Goal: Task Accomplishment & Management: Use online tool/utility

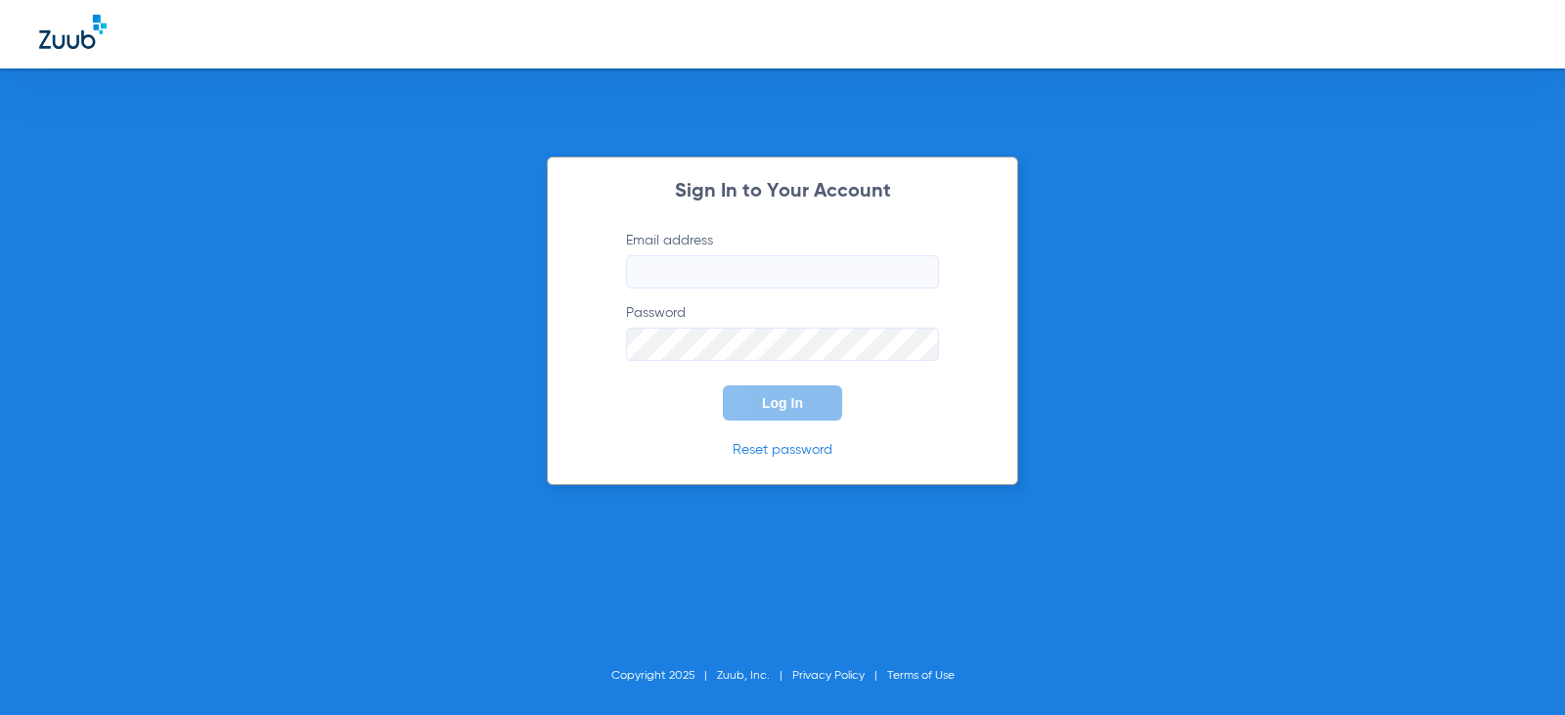
type input "[EMAIL_ADDRESS][DOMAIN_NAME]"
click at [767, 410] on span "Log In" at bounding box center [782, 403] width 41 height 16
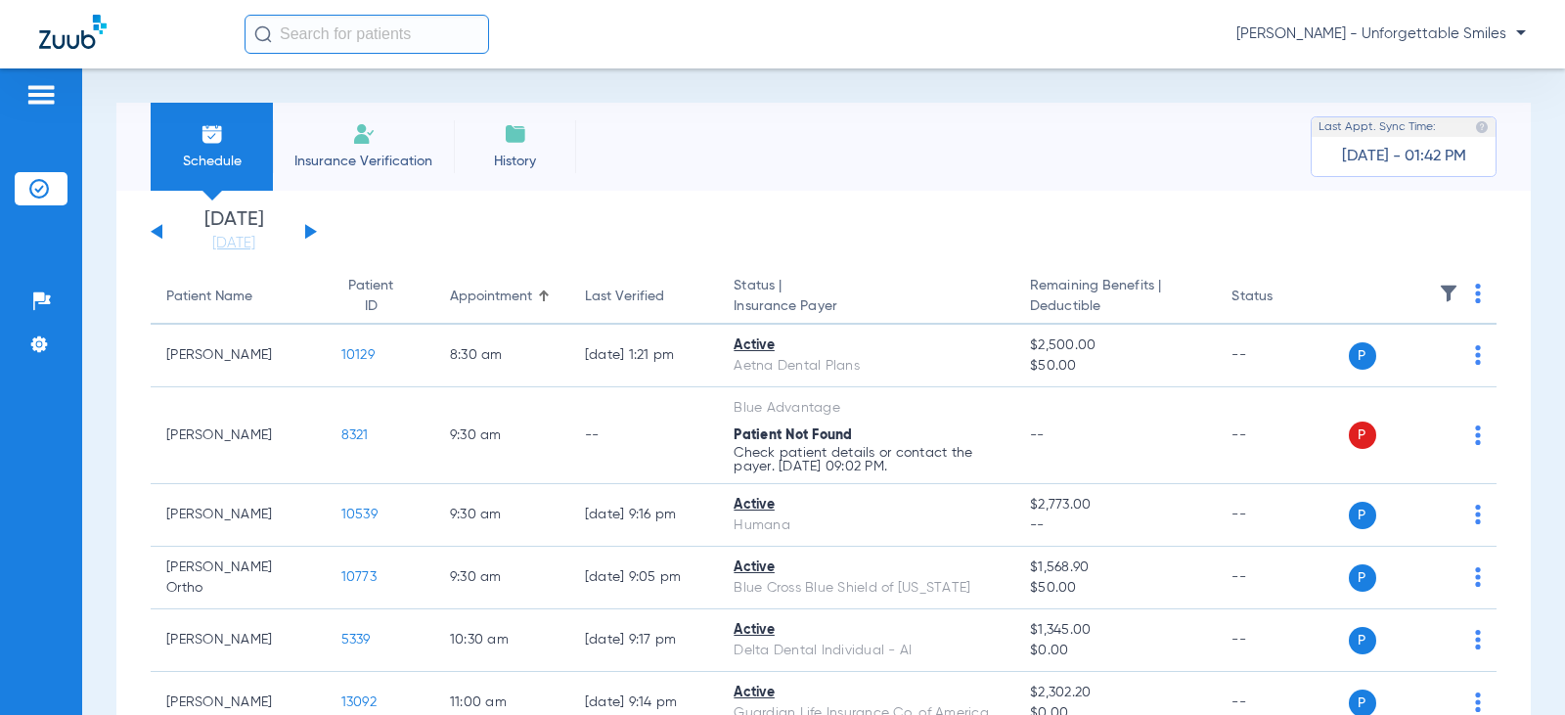
click at [306, 231] on button at bounding box center [311, 231] width 12 height 15
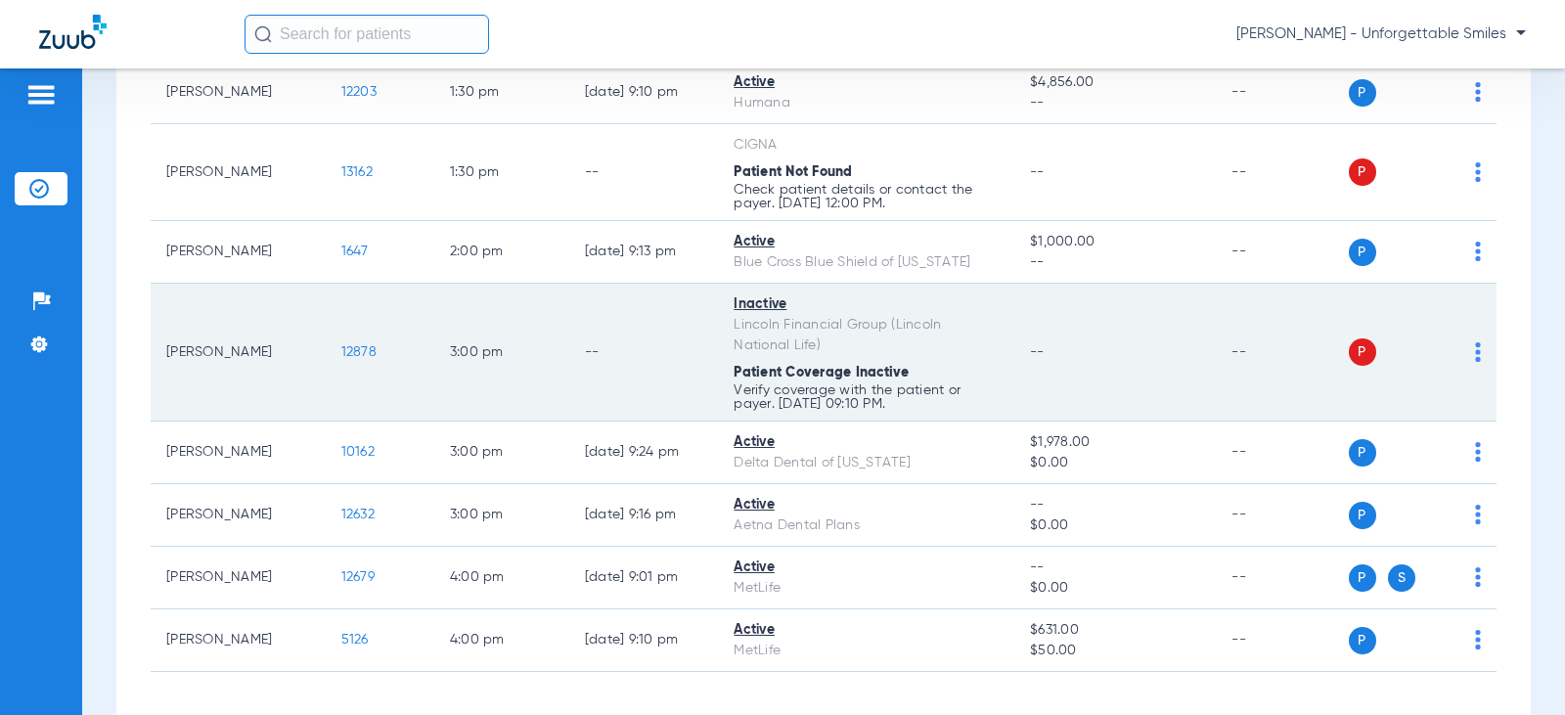
scroll to position [1048, 0]
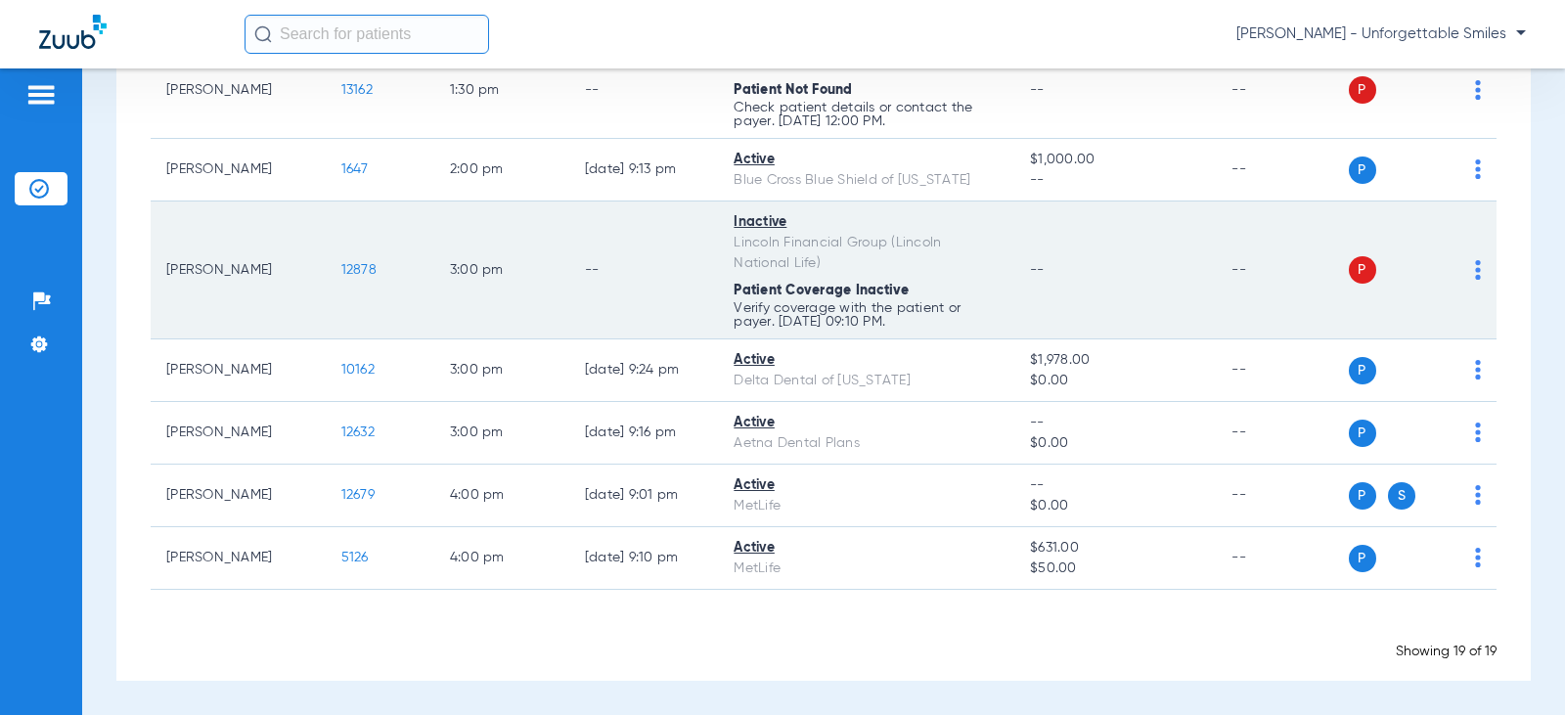
click at [1475, 276] on img at bounding box center [1478, 270] width 6 height 20
click at [1462, 276] on div at bounding box center [782, 357] width 1565 height 715
click at [1475, 270] on img at bounding box center [1478, 270] width 6 height 20
click at [1462, 270] on div at bounding box center [782, 357] width 1565 height 715
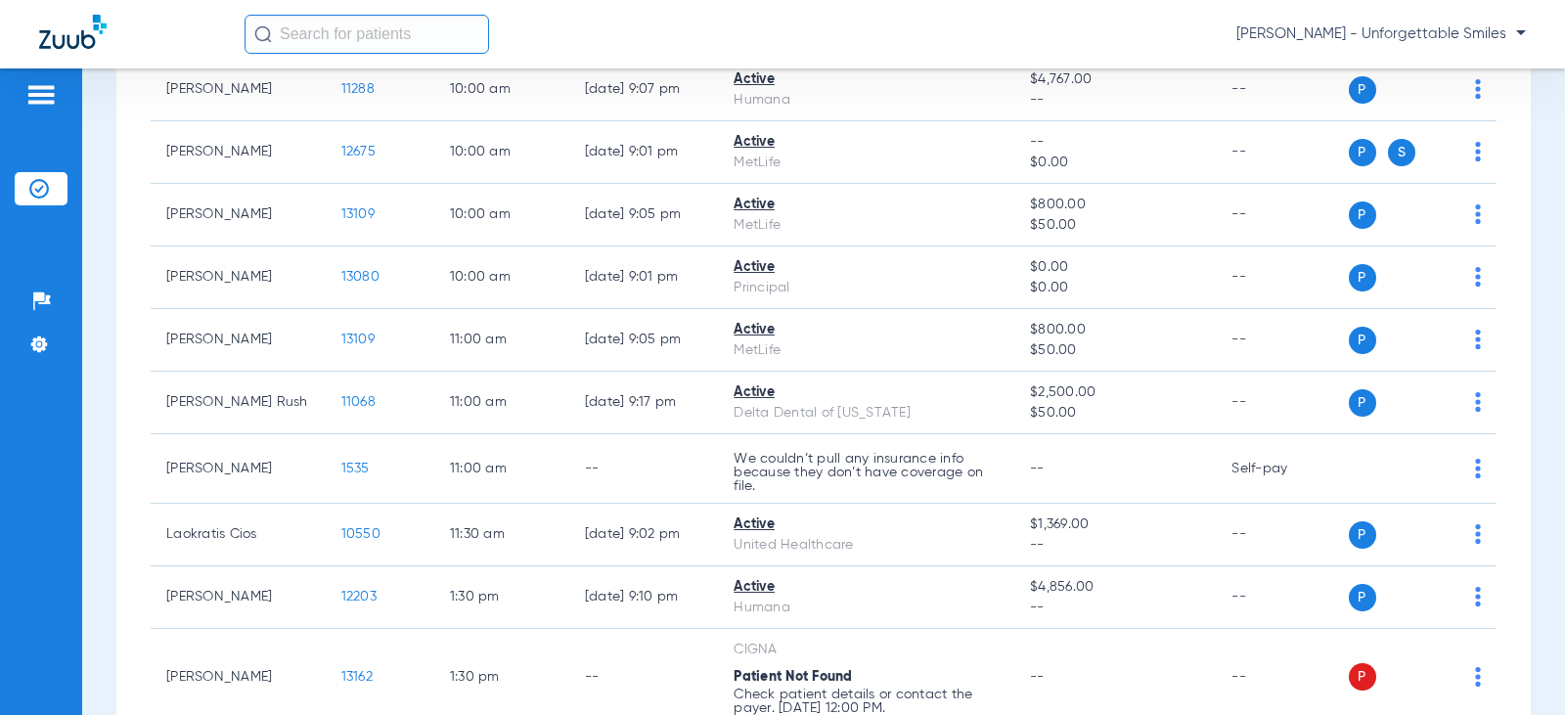
scroll to position [0, 0]
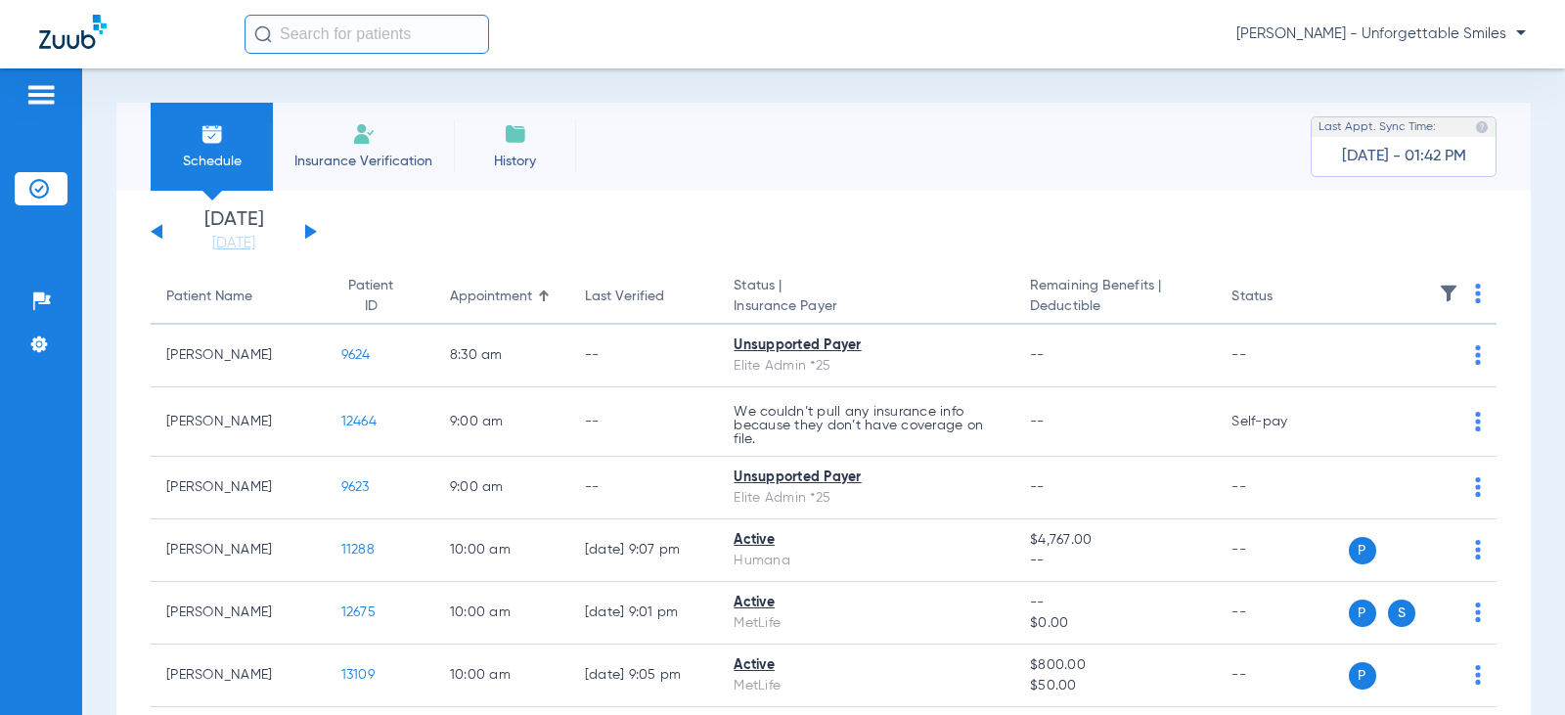
click at [358, 160] on span "Insurance Verification" at bounding box center [364, 162] width 152 height 20
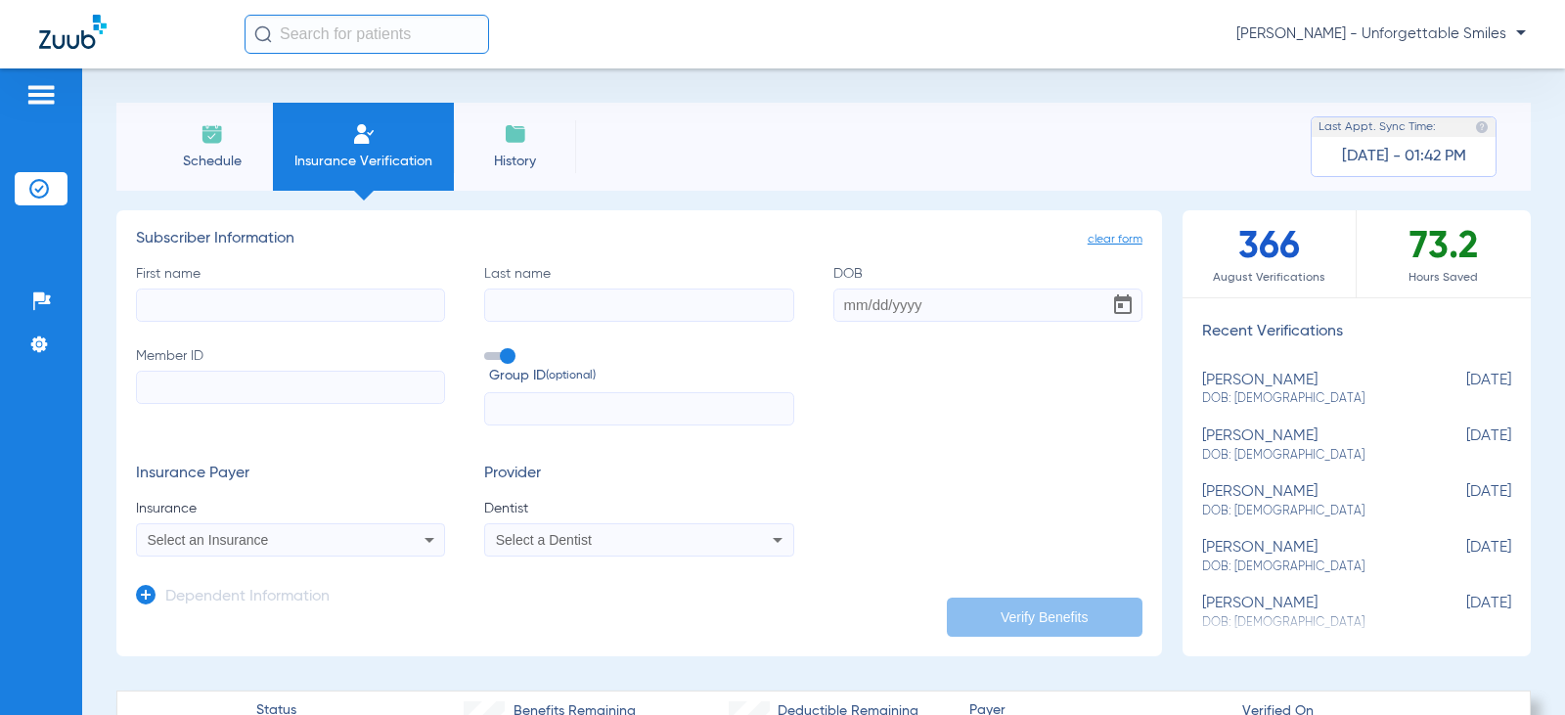
click at [266, 298] on input "First name" at bounding box center [290, 305] width 309 height 33
type input "[PERSON_NAME]"
click at [920, 308] on input "DOB" at bounding box center [988, 305] width 309 height 33
click at [916, 314] on input "DOB Required" at bounding box center [988, 305] width 309 height 33
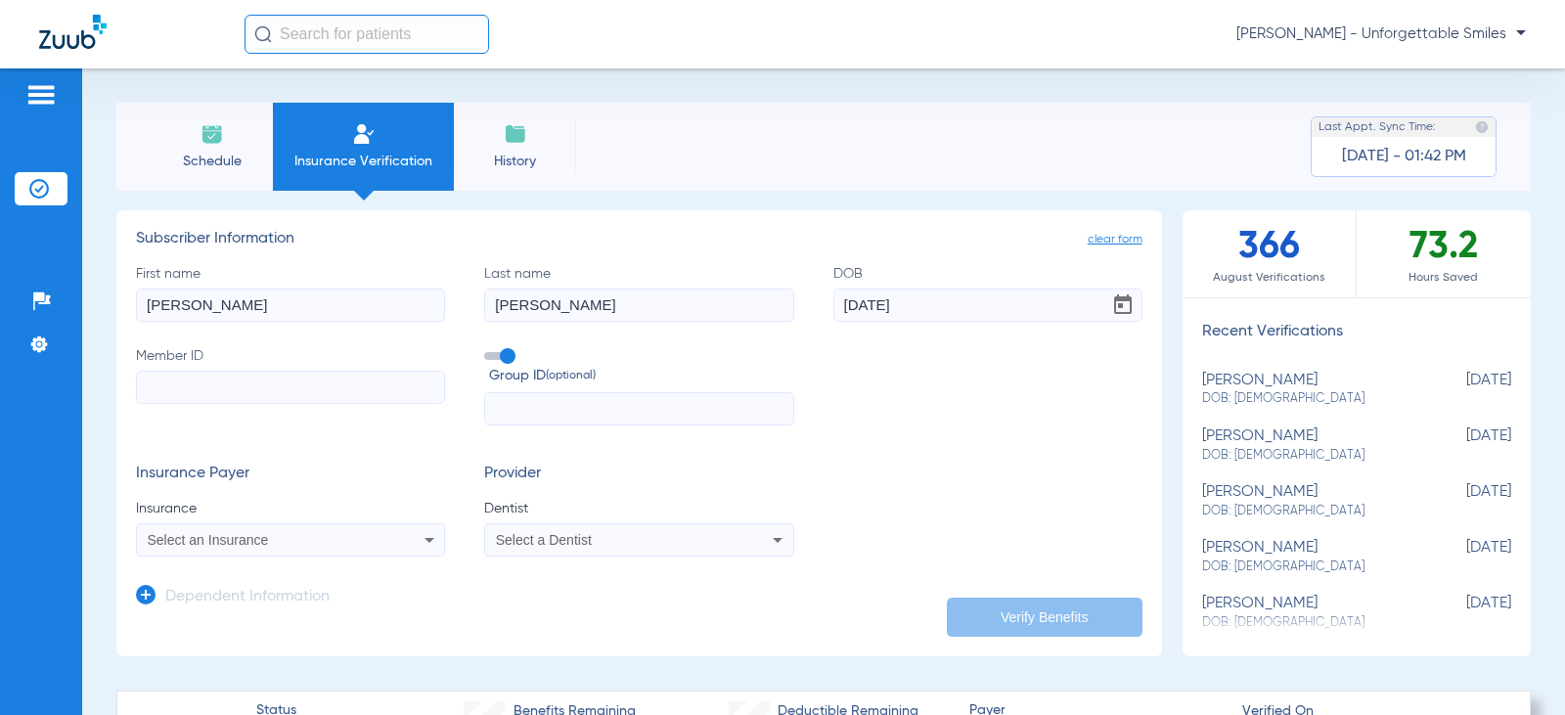
type input "[DATE]"
click at [1024, 461] on form "First name [PERSON_NAME] Last name [PERSON_NAME] DOB [DEMOGRAPHIC_DATA] Member …" at bounding box center [639, 411] width 1007 height 294
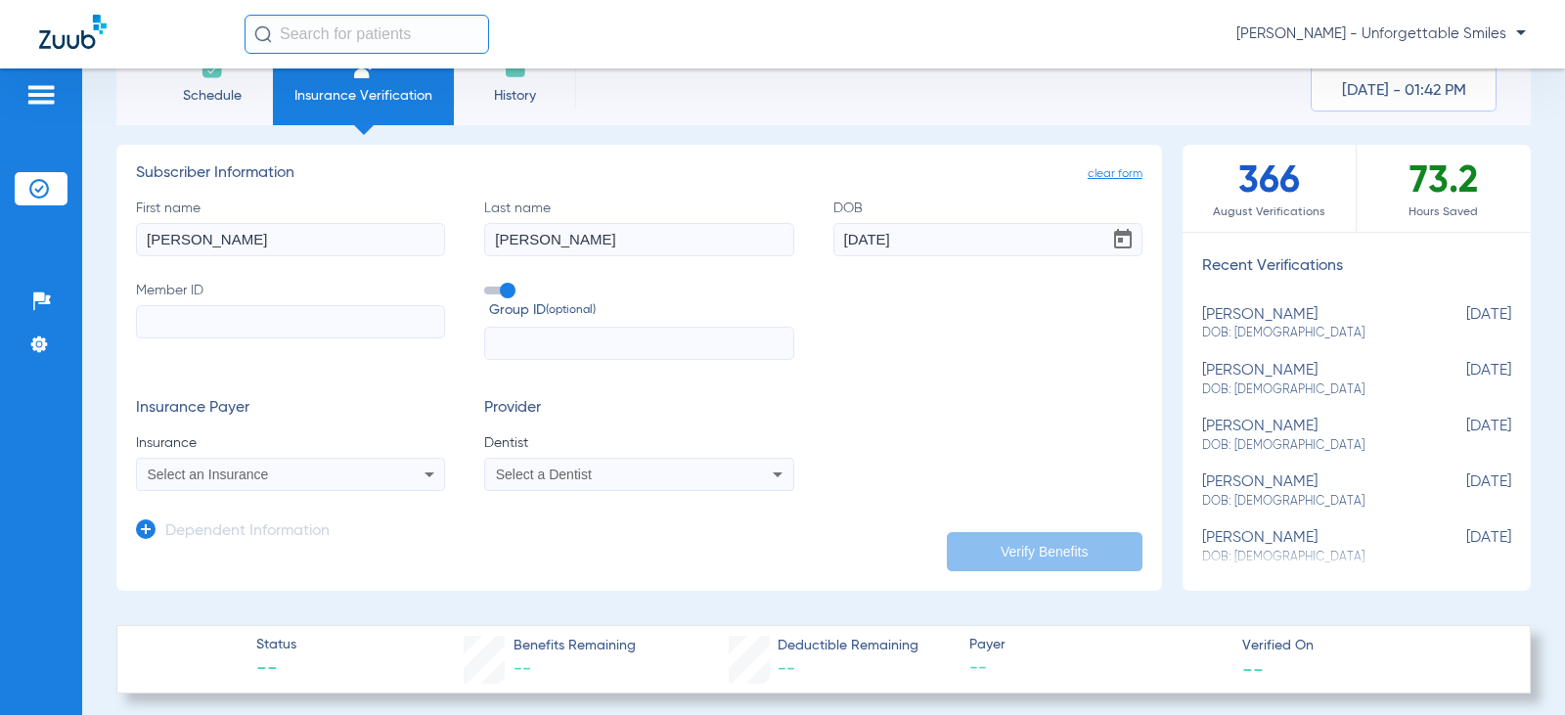
scroll to position [98, 0]
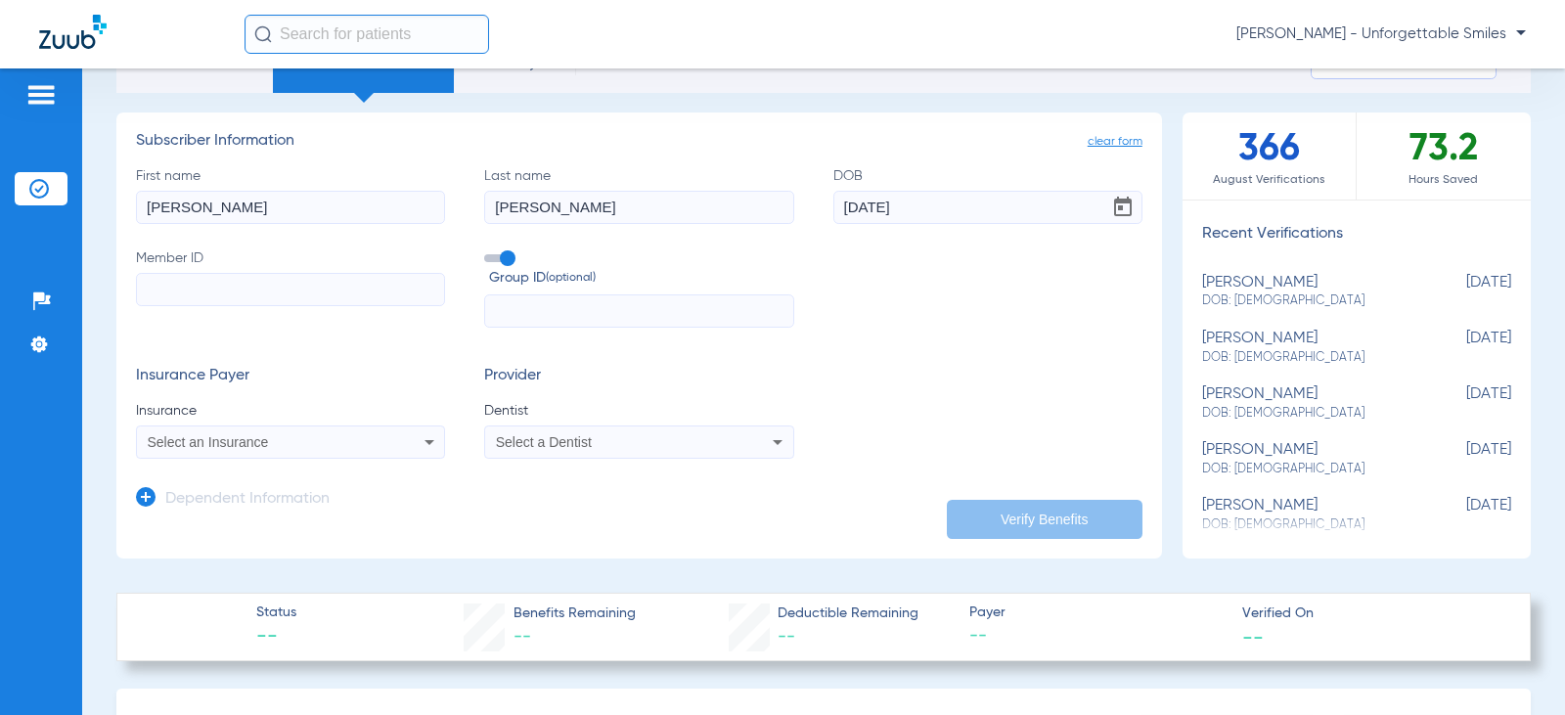
click at [419, 445] on icon at bounding box center [429, 441] width 23 height 23
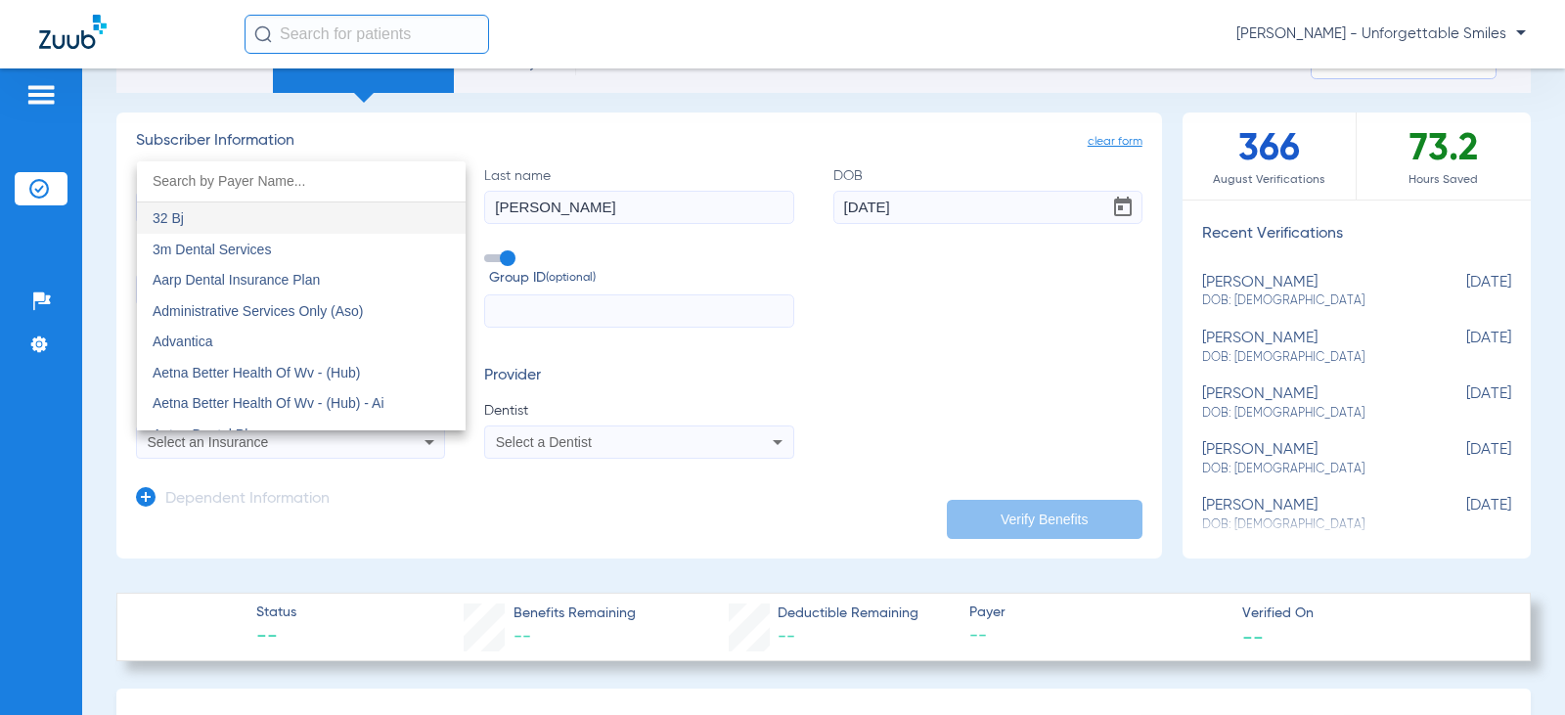
click at [419, 445] on div at bounding box center [782, 357] width 1565 height 715
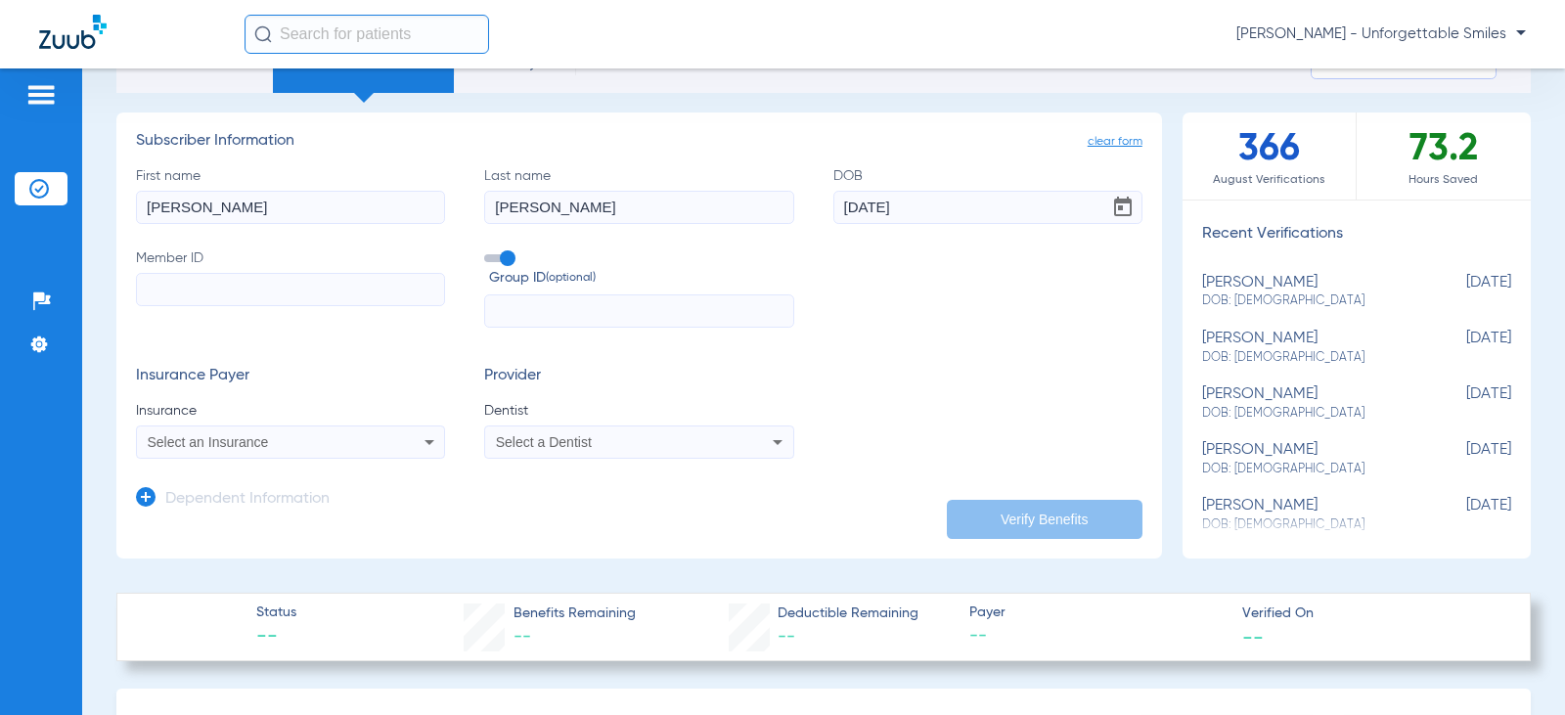
click at [741, 439] on div "Select a Dentist" at bounding box center [638, 441] width 307 height 23
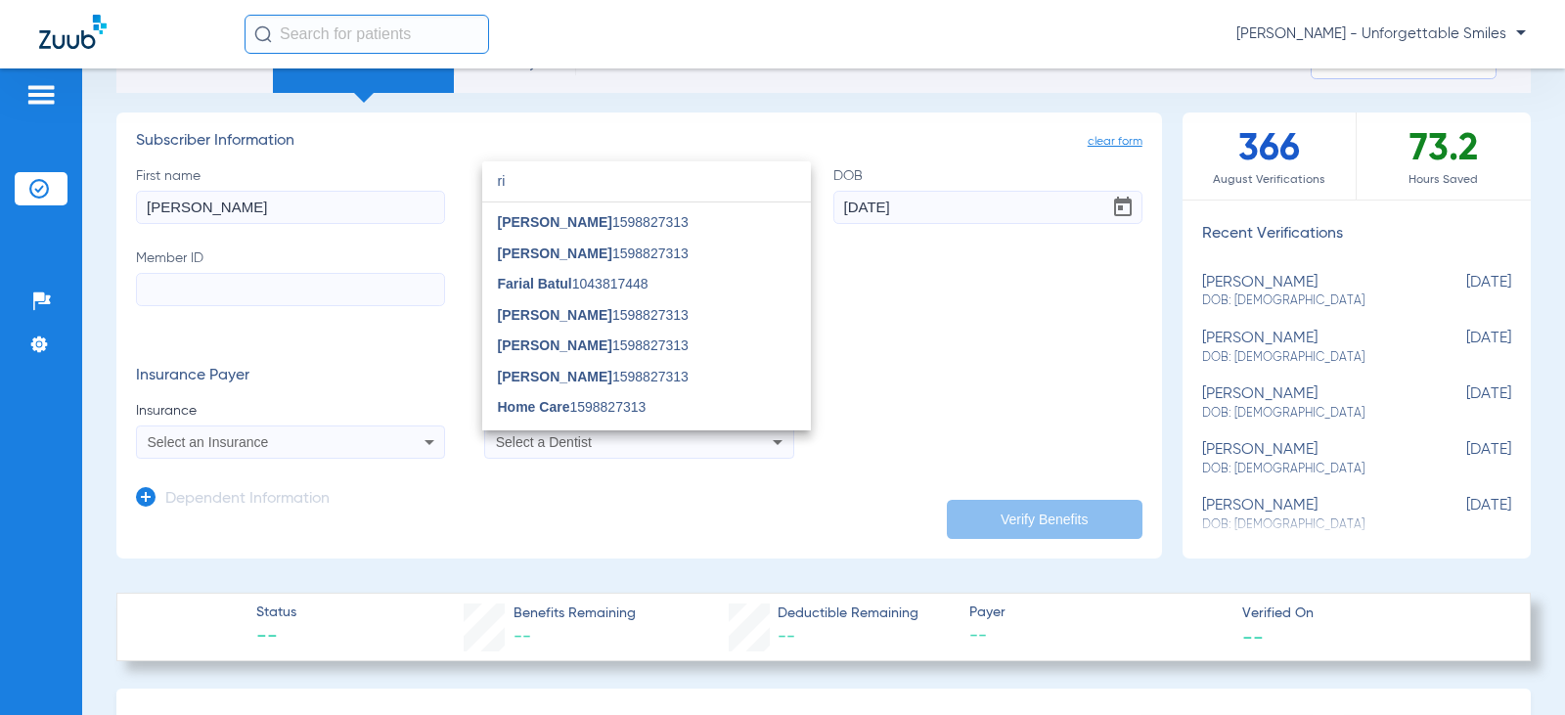
scroll to position [0, 0]
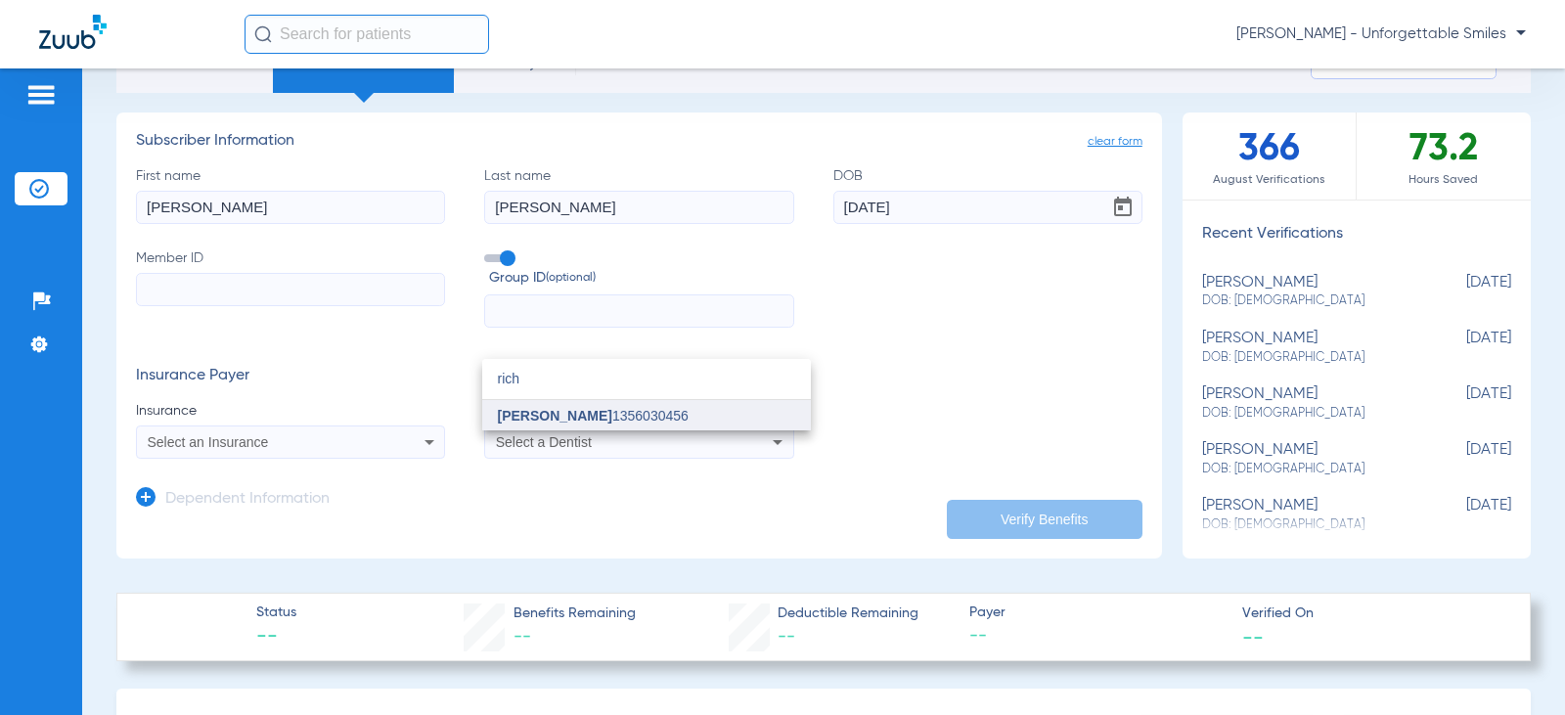
type input "rich"
click at [641, 419] on span "[PERSON_NAME] 1356030456" at bounding box center [593, 416] width 191 height 14
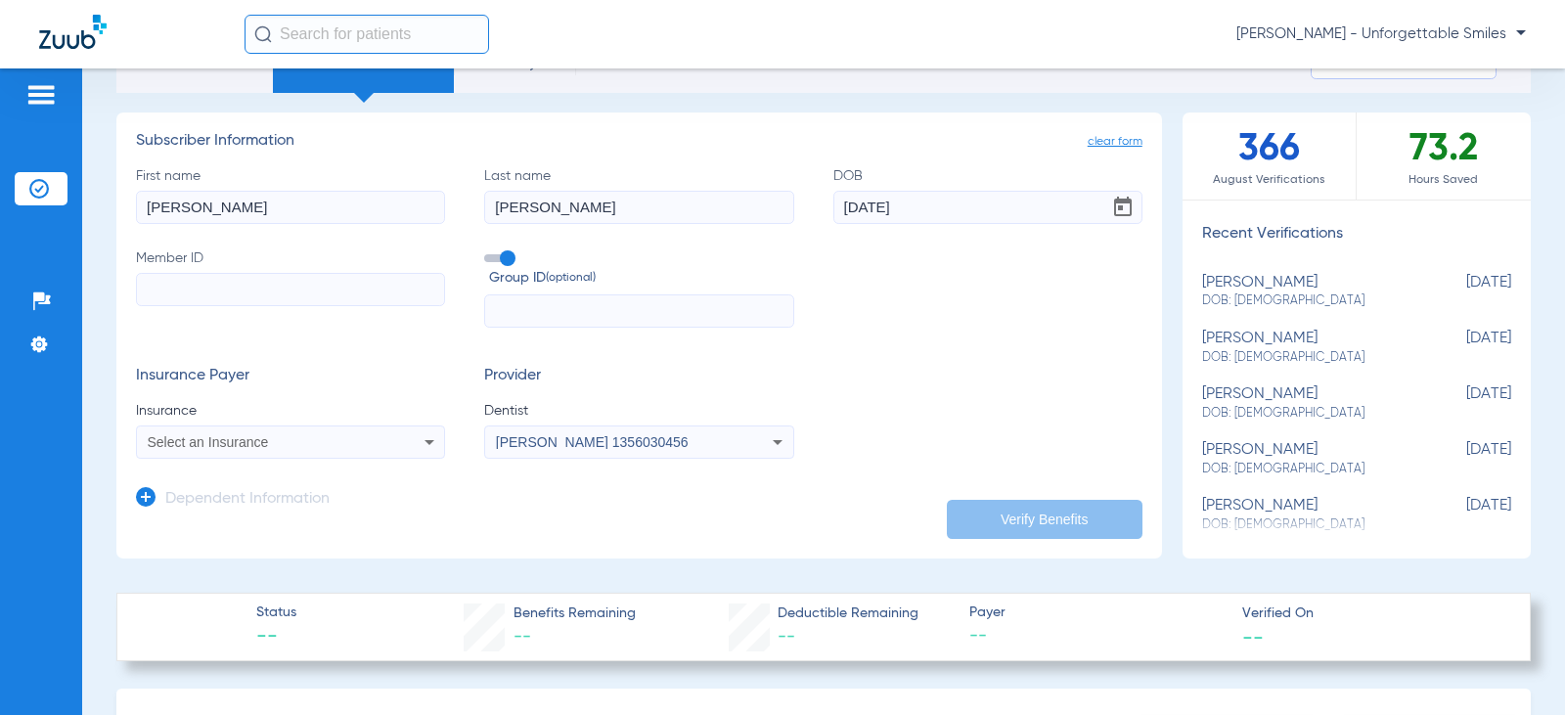
click at [718, 499] on app-dependent-form "Dependent Information" at bounding box center [639, 492] width 1007 height 66
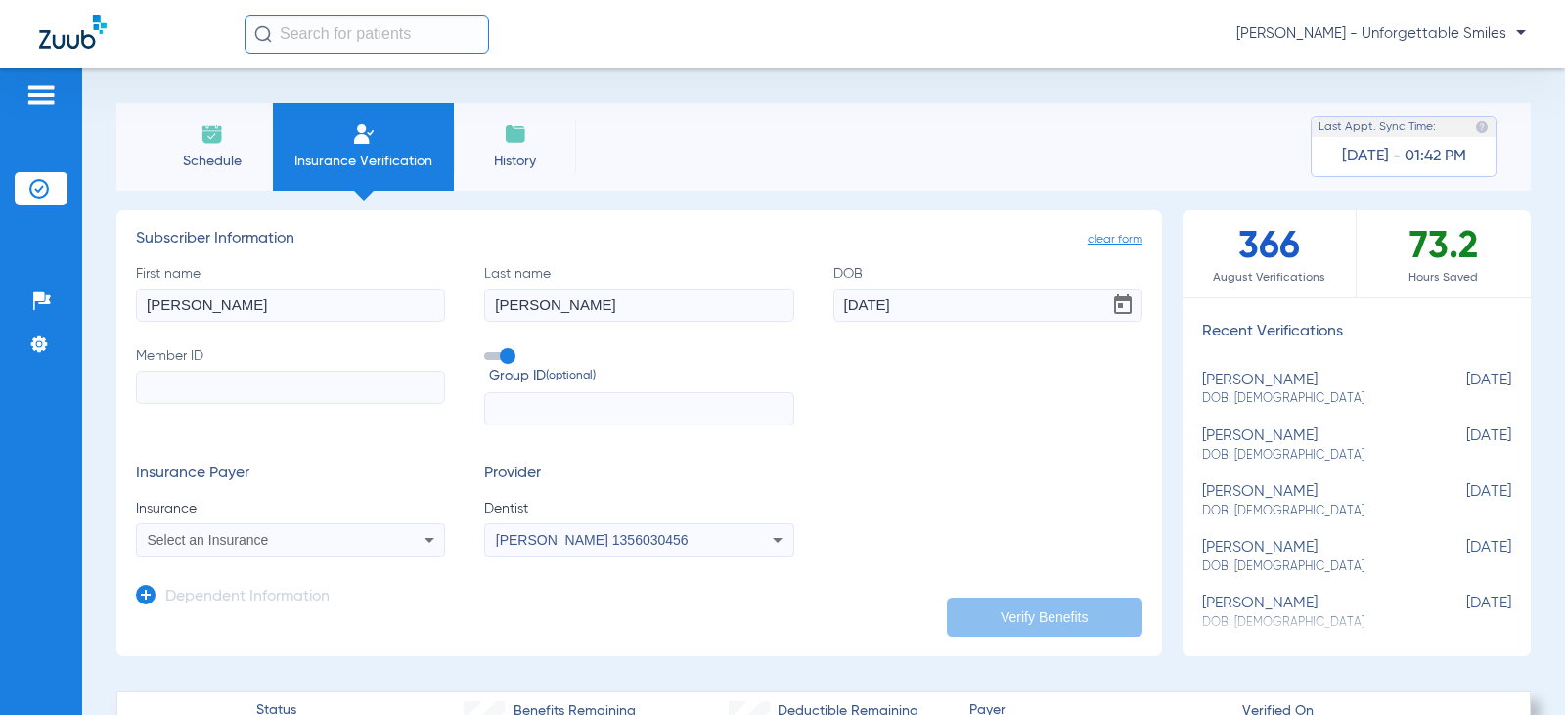
click at [215, 155] on span "Schedule" at bounding box center [211, 162] width 93 height 20
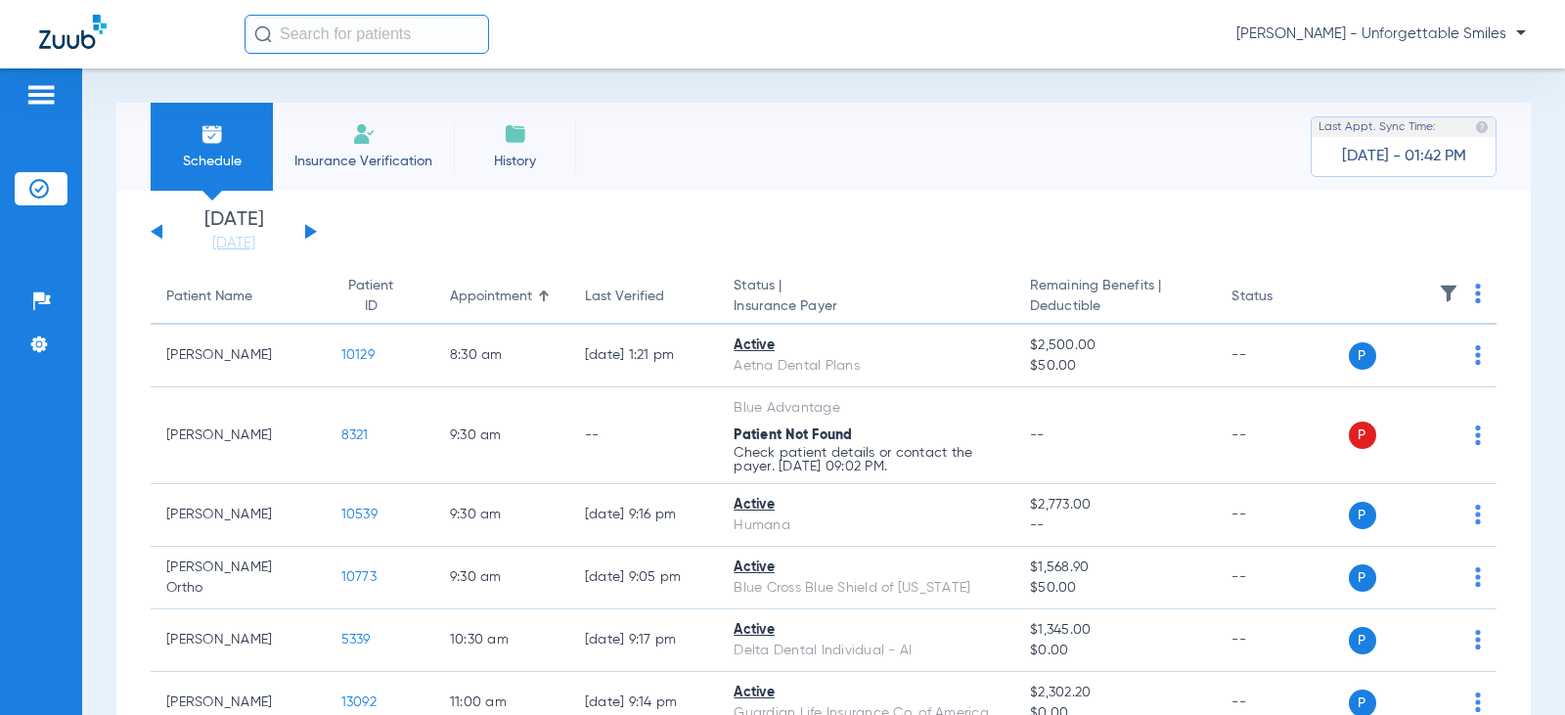
click at [309, 231] on button at bounding box center [311, 231] width 12 height 15
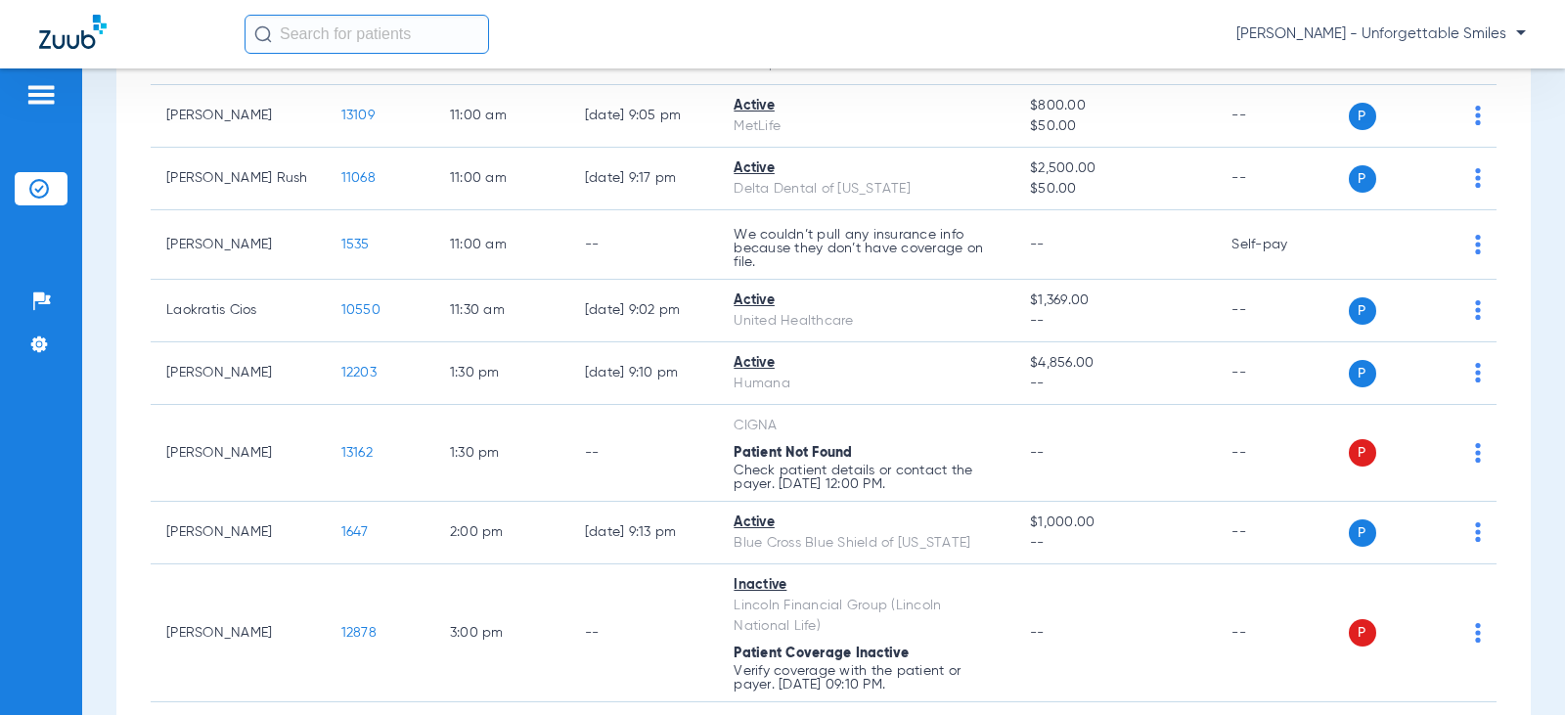
scroll to position [881, 0]
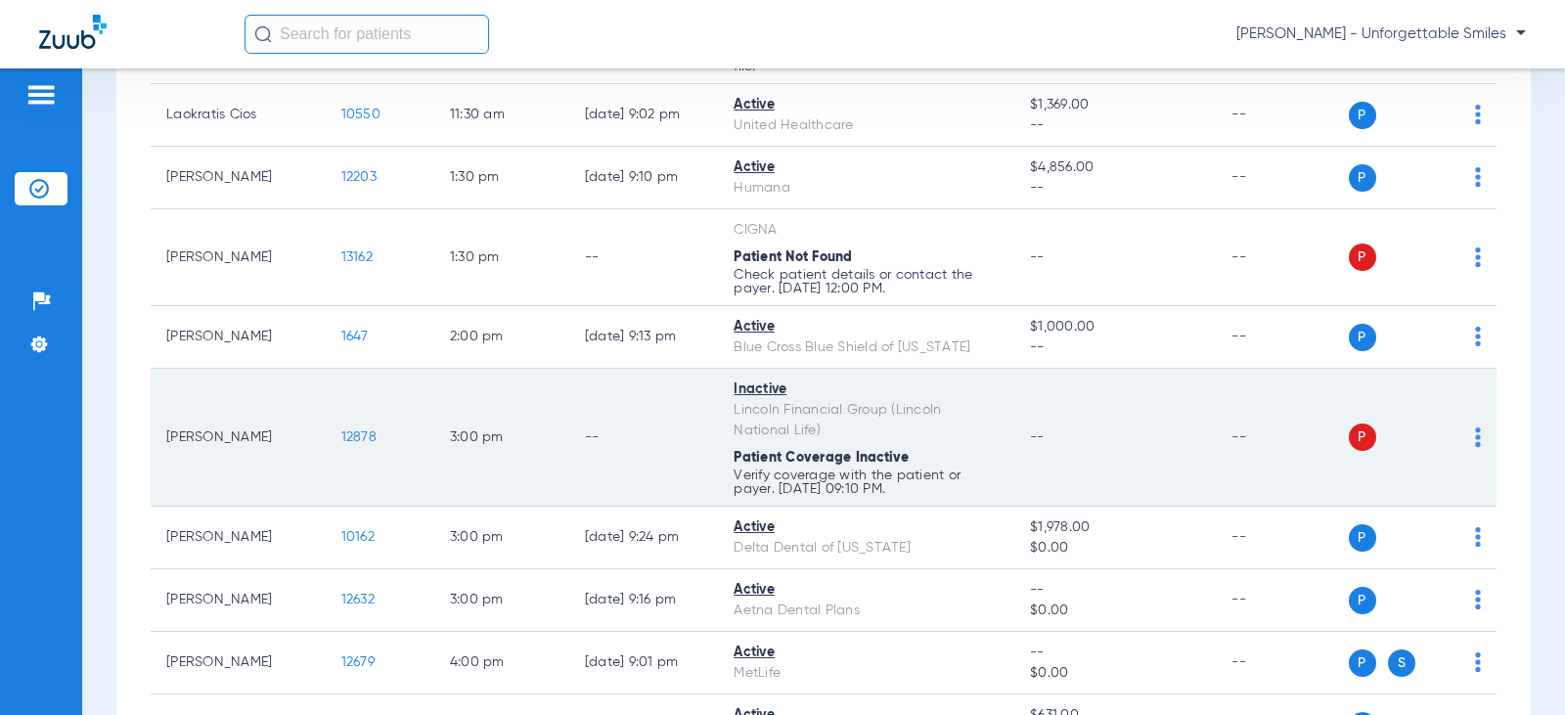
click at [1467, 439] on td "P S" at bounding box center [1423, 438] width 149 height 138
click at [1460, 440] on div "P S" at bounding box center [1415, 437] width 133 height 27
click at [1475, 443] on img at bounding box center [1478, 438] width 6 height 20
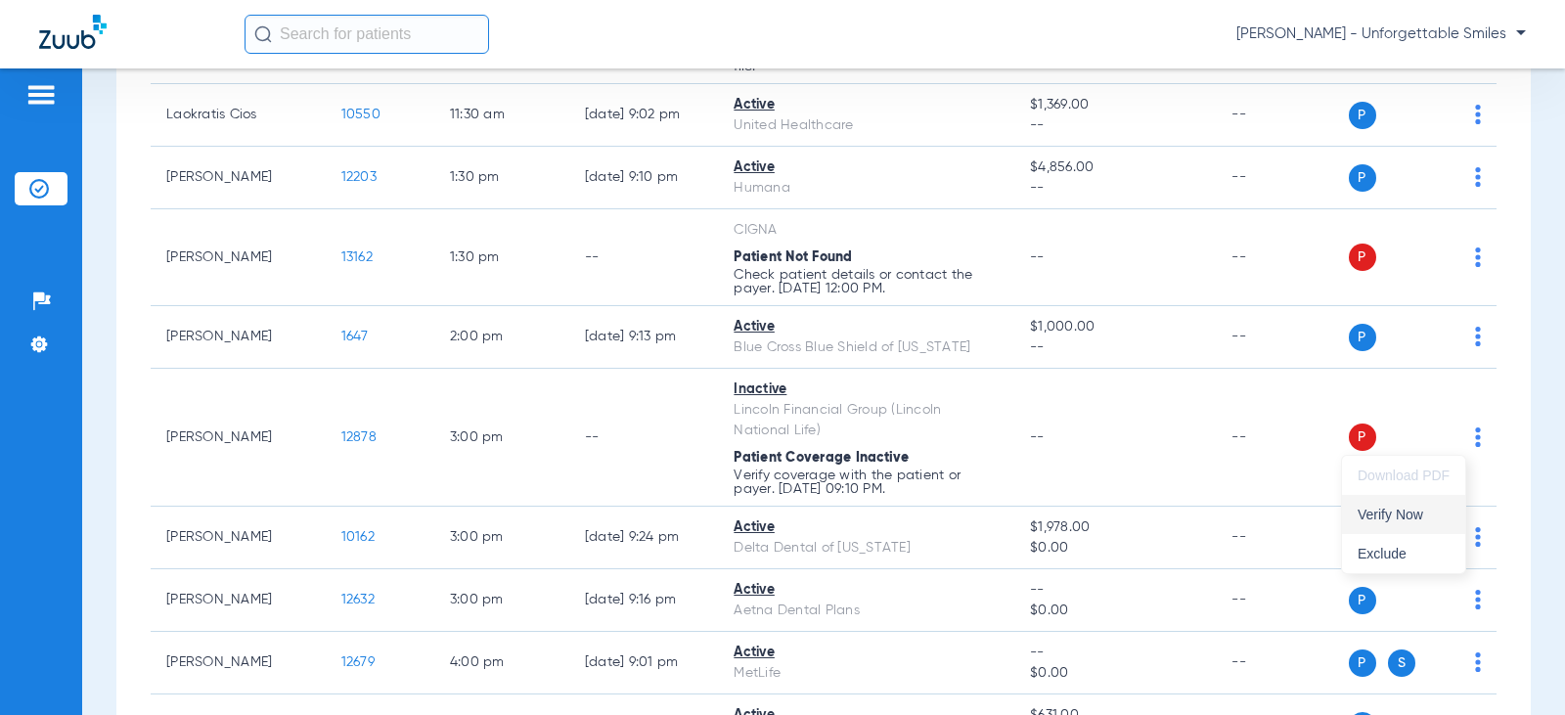
click at [1388, 519] on span "Verify Now" at bounding box center [1404, 515] width 92 height 14
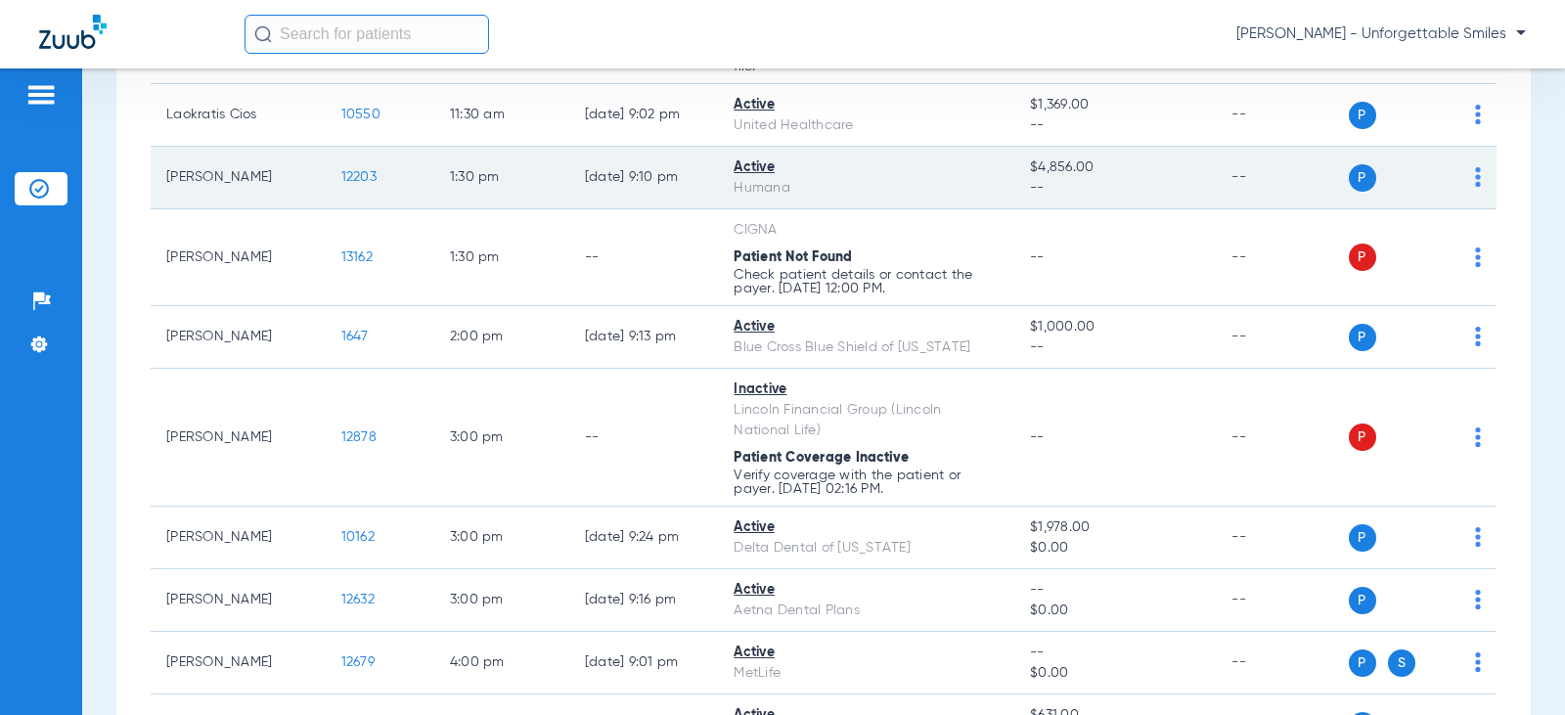
scroll to position [489, 0]
